Goal: Task Accomplishment & Management: Use online tool/utility

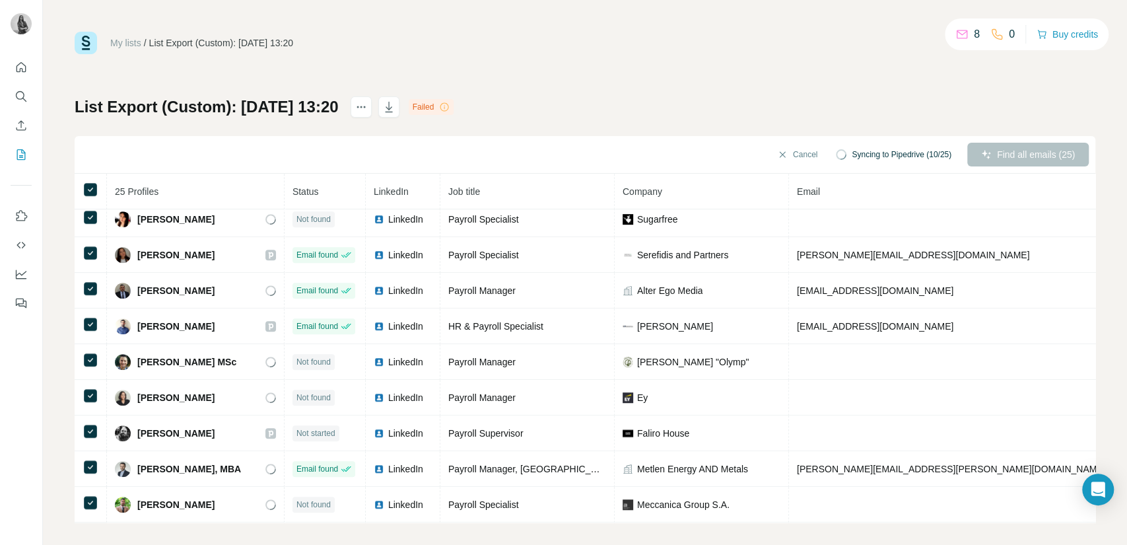
scroll to position [9, 0]
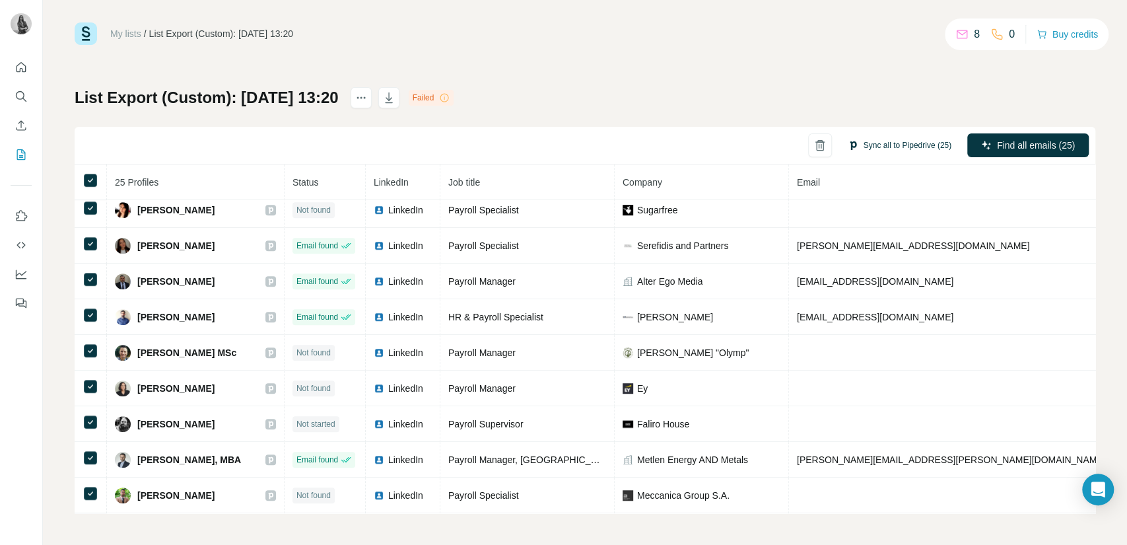
click at [881, 143] on button "Sync all to Pipedrive (25)" at bounding box center [900, 145] width 122 height 20
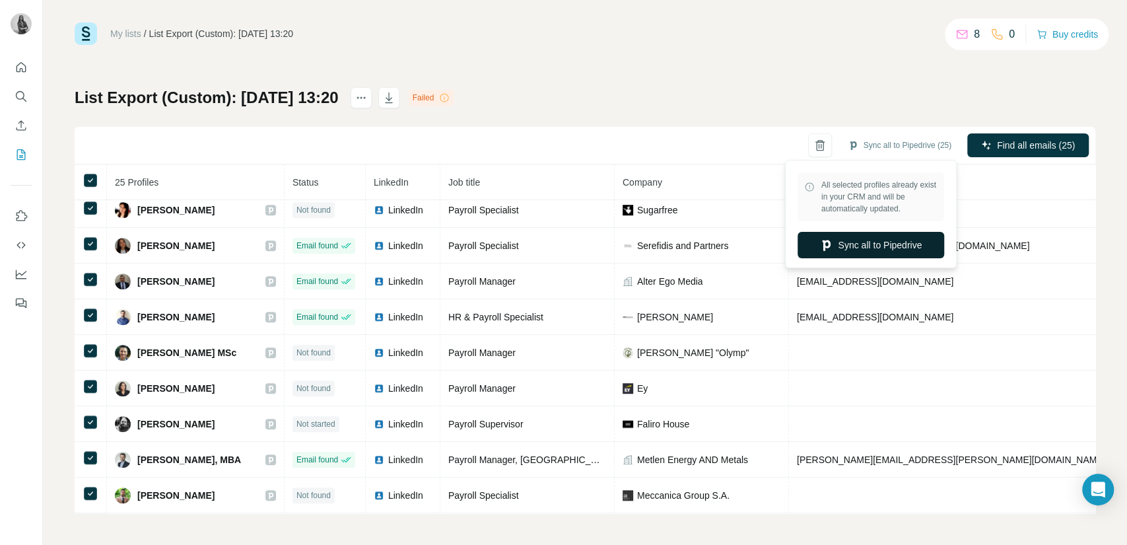
click at [875, 242] on button "Sync all to Pipedrive" at bounding box center [871, 245] width 147 height 26
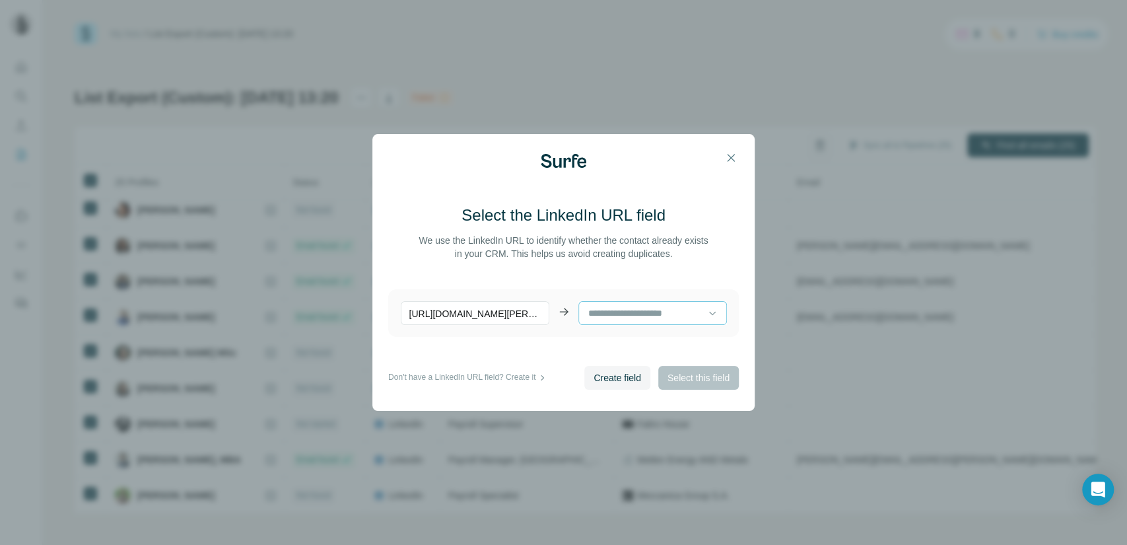
click at [647, 304] on div at bounding box center [647, 313] width 121 height 22
click at [601, 343] on p "Job Title" at bounding box center [606, 342] width 34 height 13
click at [669, 314] on div "Job Title" at bounding box center [647, 310] width 121 height 13
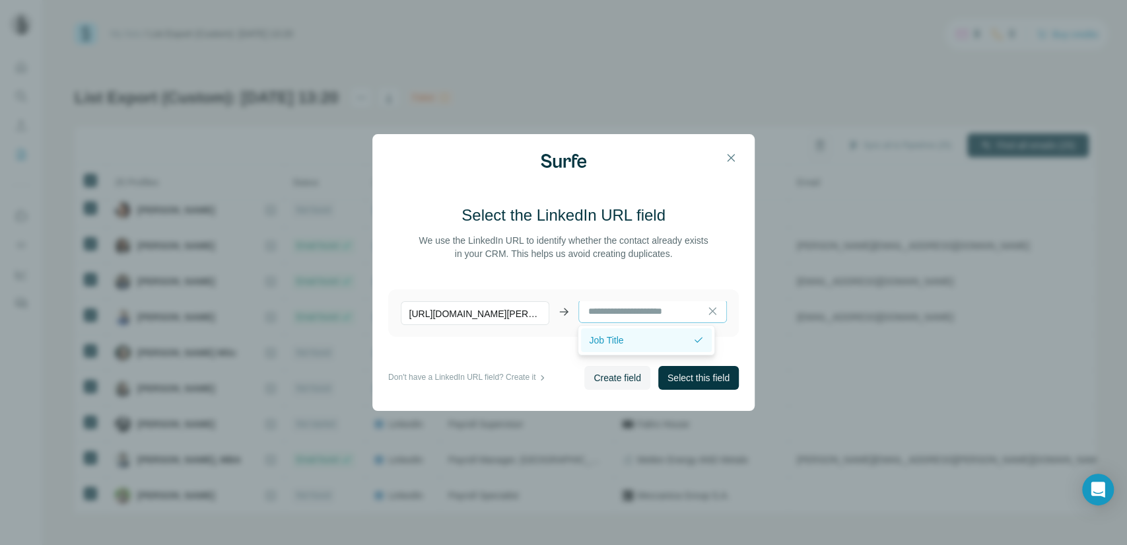
click at [656, 340] on div "Job Title" at bounding box center [640, 339] width 103 height 13
click at [687, 378] on span "Select this field" at bounding box center [699, 377] width 62 height 13
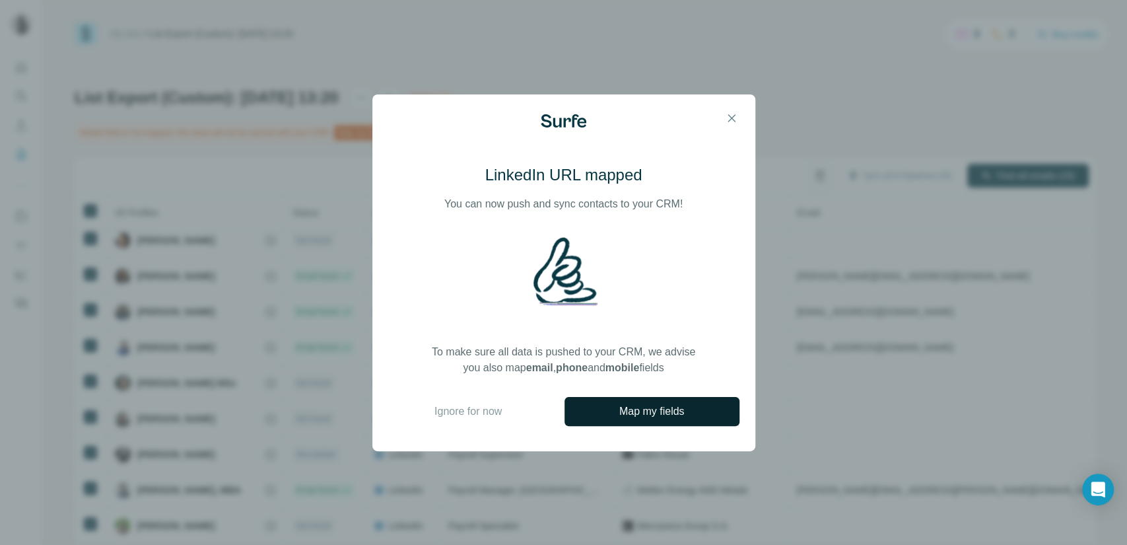
click at [614, 419] on button "Map my fields" at bounding box center [652, 411] width 175 height 29
click at [468, 414] on span "Ignore for now" at bounding box center [467, 411] width 67 height 16
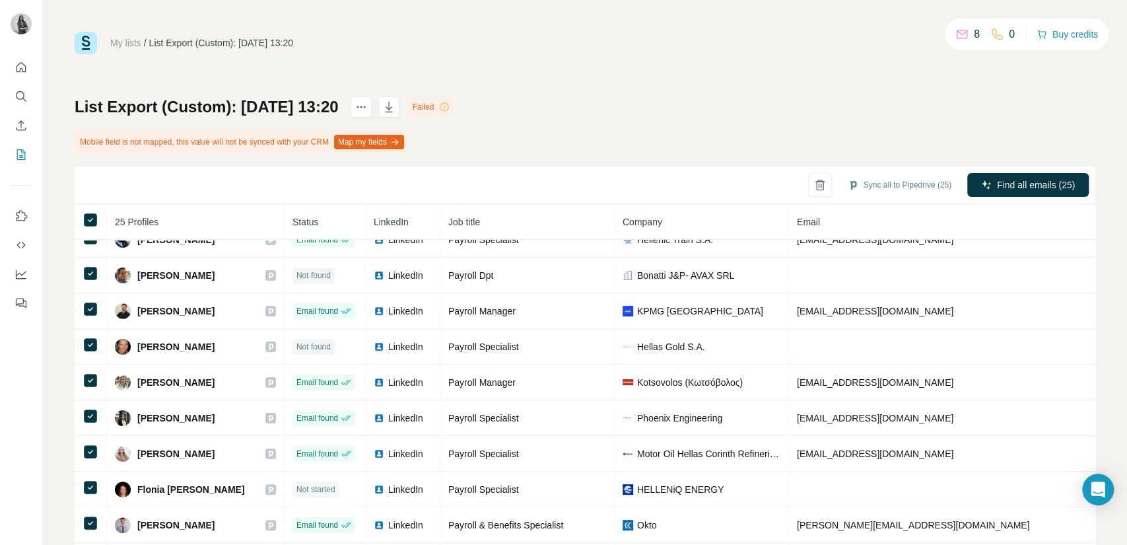
scroll to position [131, 0]
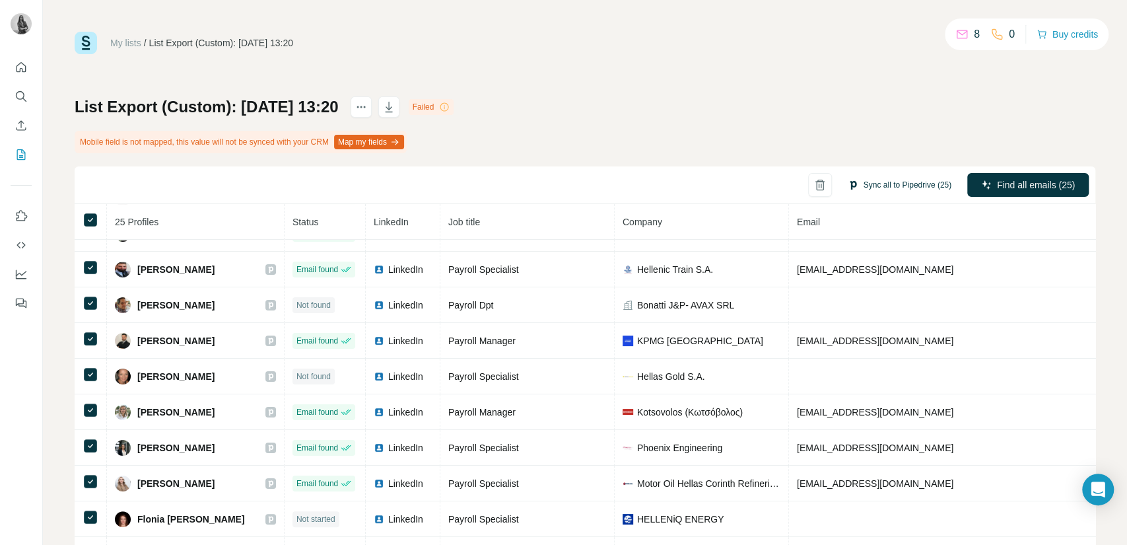
click at [845, 184] on button "Sync all to Pipedrive (25)" at bounding box center [900, 185] width 122 height 20
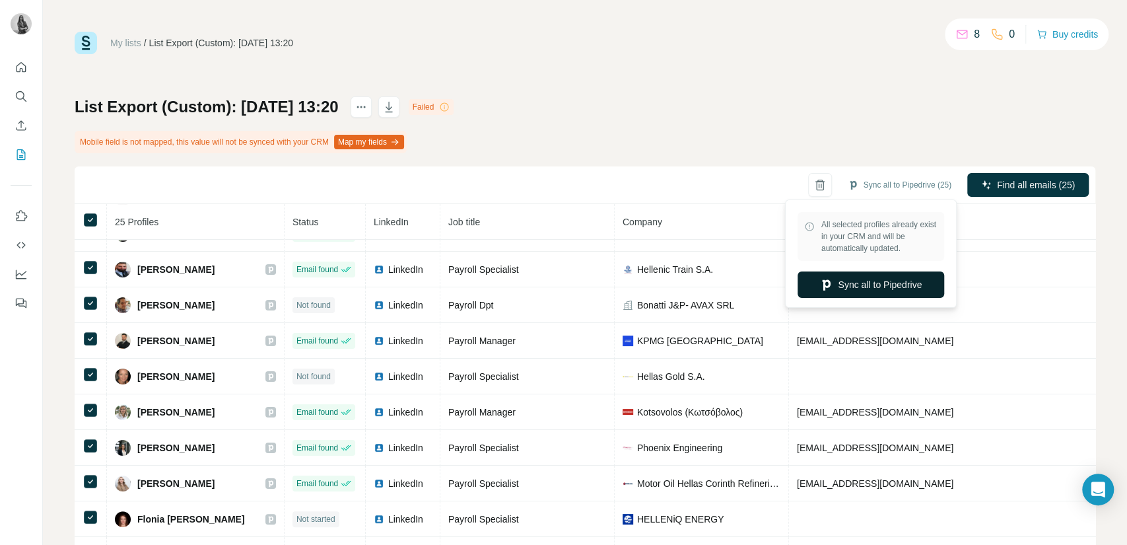
click at [831, 292] on button "Sync all to Pipedrive" at bounding box center [871, 284] width 147 height 26
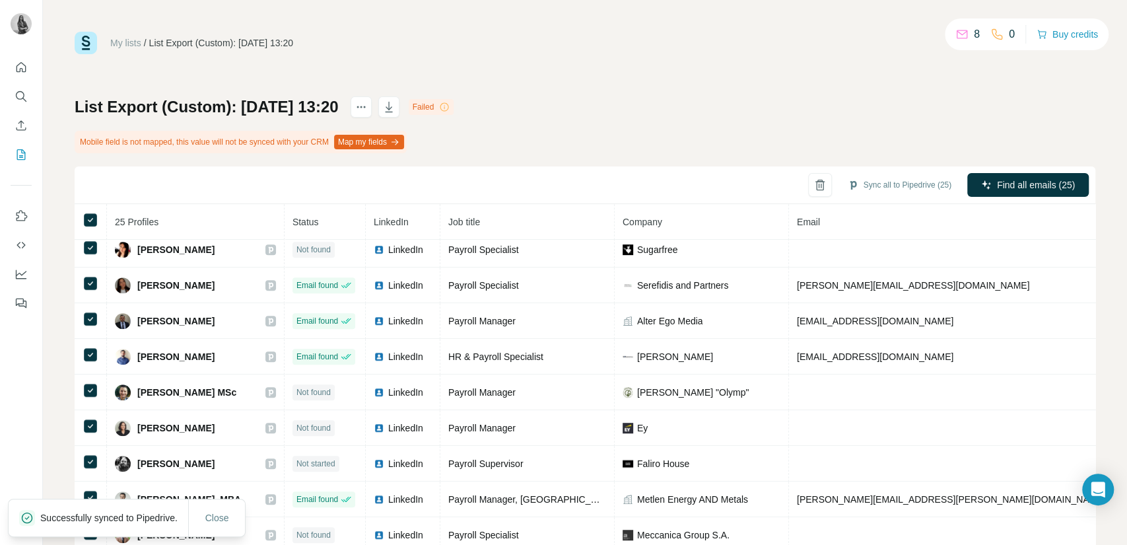
scroll to position [40, 0]
